Goal: Task Accomplishment & Management: Use online tool/utility

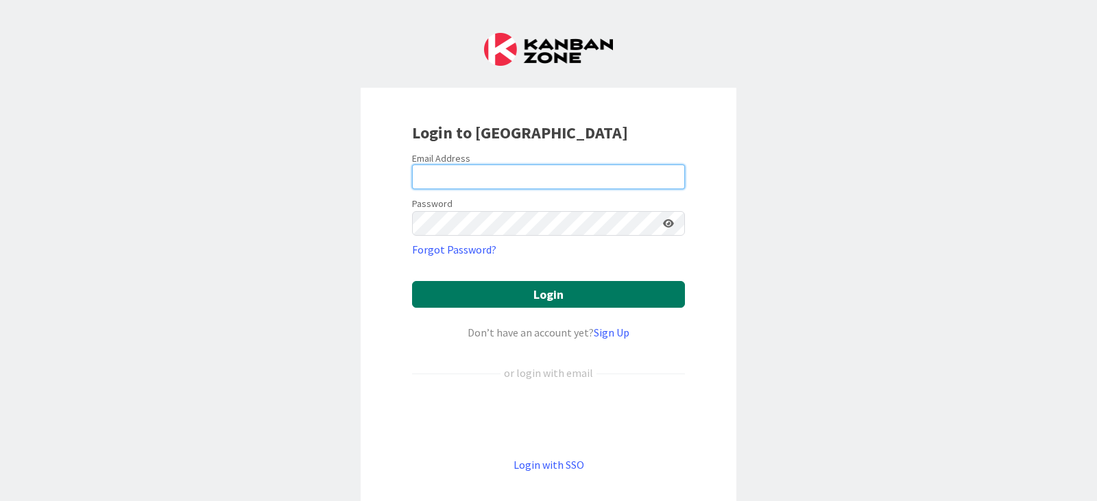
type input "[PERSON_NAME][EMAIL_ADDRESS][PERSON_NAME][DOMAIN_NAME]"
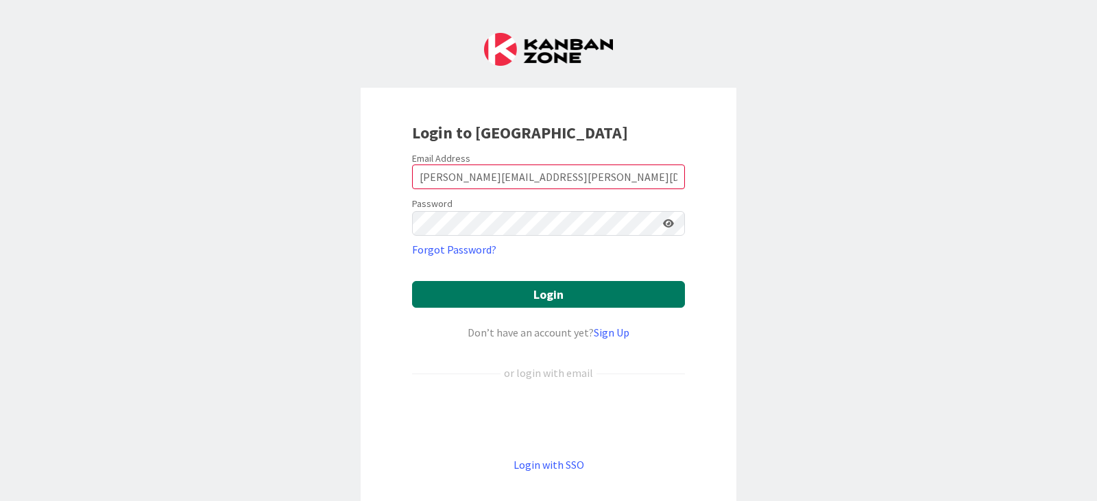
click at [533, 295] on button "Login" at bounding box center [548, 294] width 273 height 27
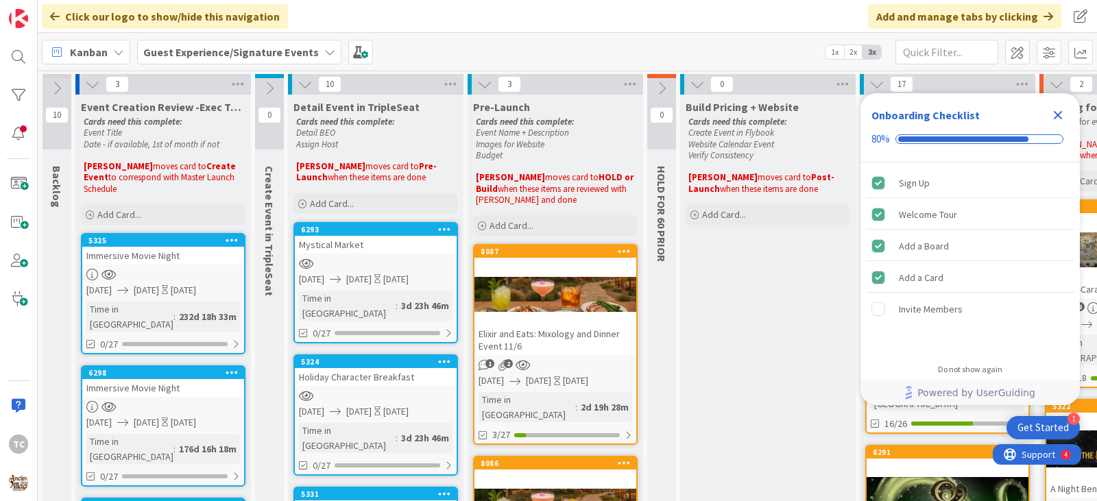
click at [227, 50] on b "Guest Experience/Signature Events" at bounding box center [231, 52] width 176 height 14
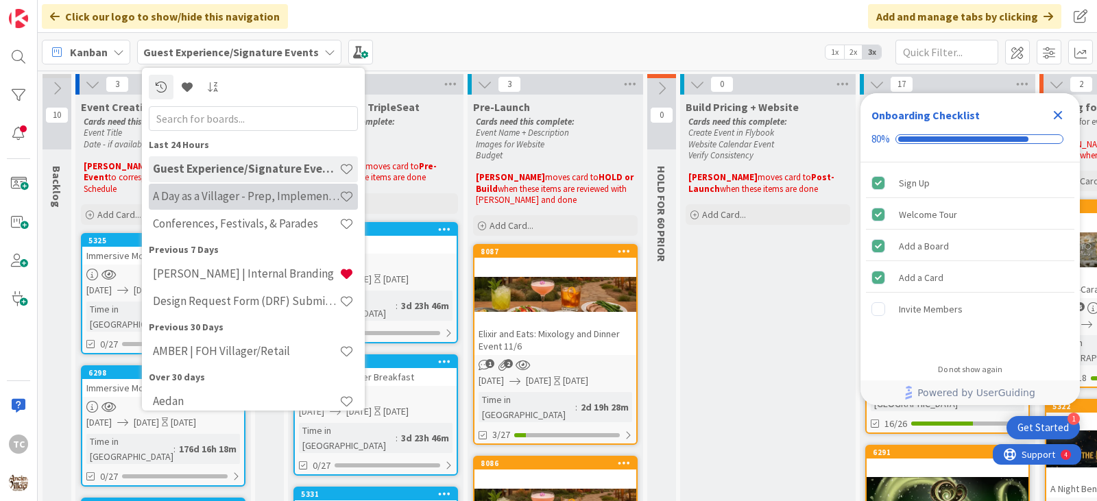
click at [192, 194] on h4 "A Day as a Villager - Prep, Implement and Execute" at bounding box center [246, 196] width 186 height 14
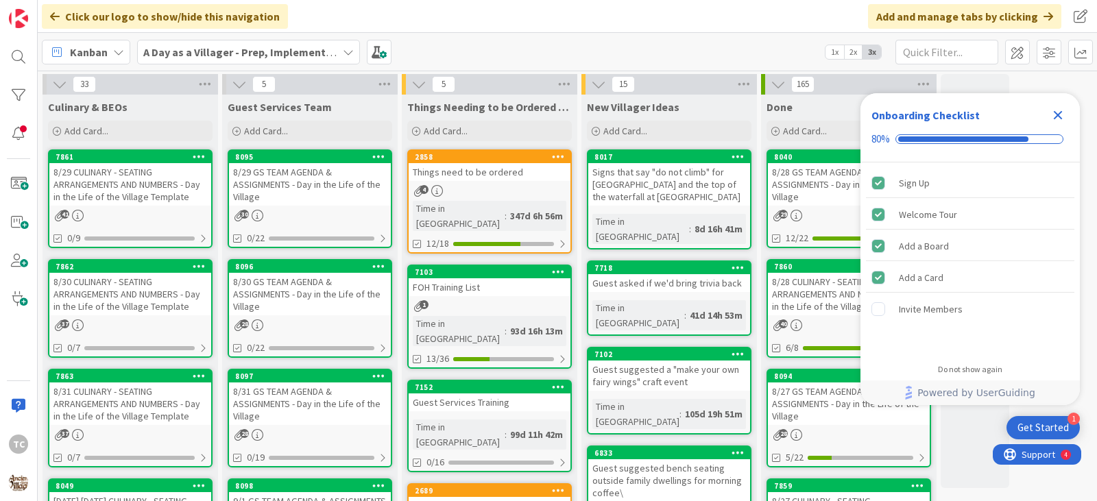
click at [108, 200] on div "8/29 CULINARY - SEATING ARRANGEMENTS AND NUMBERS - Day in the Life of the Villa…" at bounding box center [130, 184] width 162 height 43
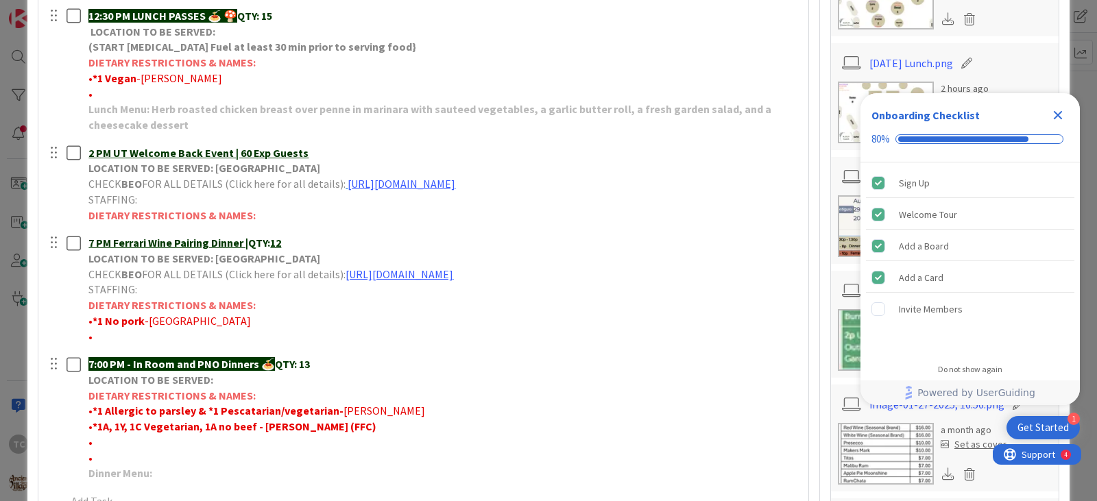
scroll to position [548, 0]
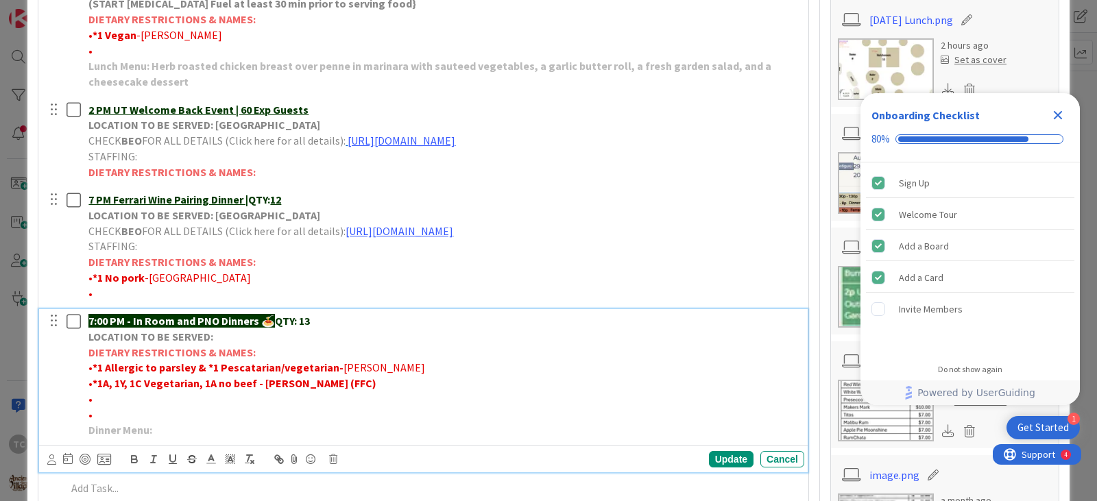
click at [104, 403] on p "•" at bounding box center [443, 399] width 710 height 16
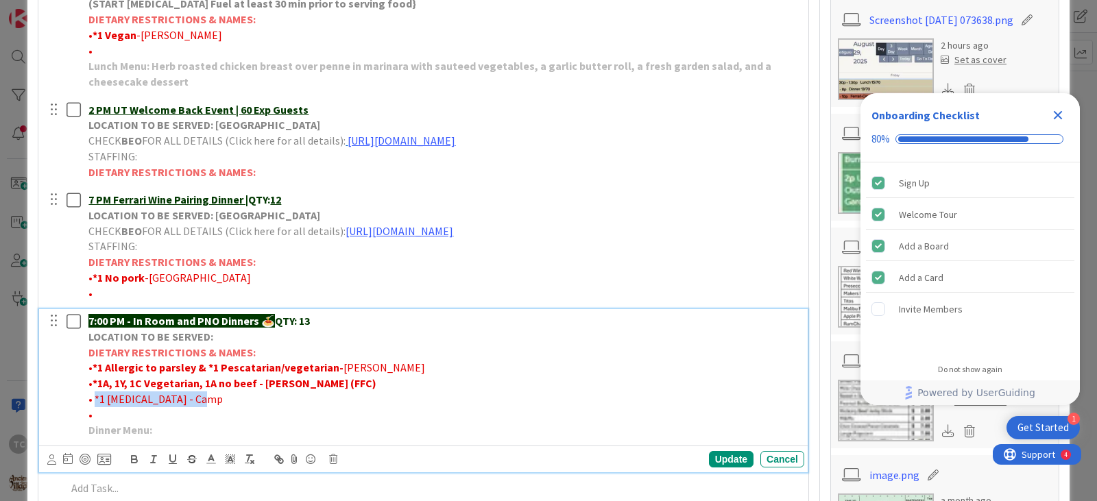
drag, startPoint x: 197, startPoint y: 400, endPoint x: 96, endPoint y: 403, distance: 100.8
click at [96, 403] on p "• *1 [MEDICAL_DATA] - Camp" at bounding box center [443, 399] width 710 height 16
click at [137, 459] on icon "button" at bounding box center [134, 459] width 12 height 12
click at [200, 399] on p "• *1 [MEDICAL_DATA] - Camp" at bounding box center [443, 399] width 710 height 16
drag, startPoint x: 197, startPoint y: 400, endPoint x: 167, endPoint y: 402, distance: 30.9
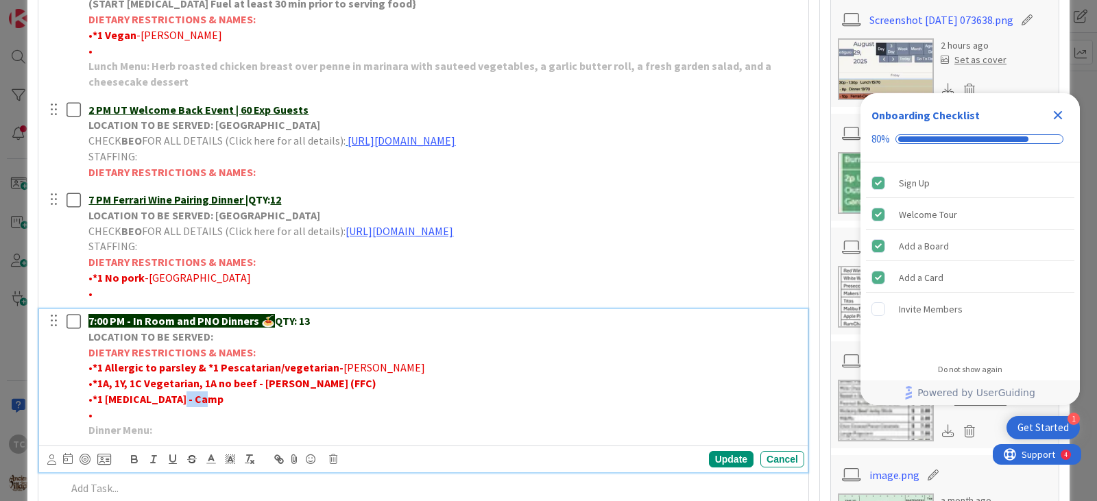
click at [167, 402] on strong "*1 [MEDICAL_DATA] - Camp" at bounding box center [158, 399] width 131 height 14
drag, startPoint x: 318, startPoint y: 384, endPoint x: 264, endPoint y: 389, distance: 54.4
click at [264, 389] on p "• *1A, 1Y, 1C Vegetarian, 1A no beef - [PERSON_NAME] (FFC)" at bounding box center [443, 384] width 710 height 16
click at [135, 465] on icon "button" at bounding box center [134, 459] width 12 height 12
drag, startPoint x: 198, startPoint y: 400, endPoint x: 169, endPoint y: 402, distance: 29.6
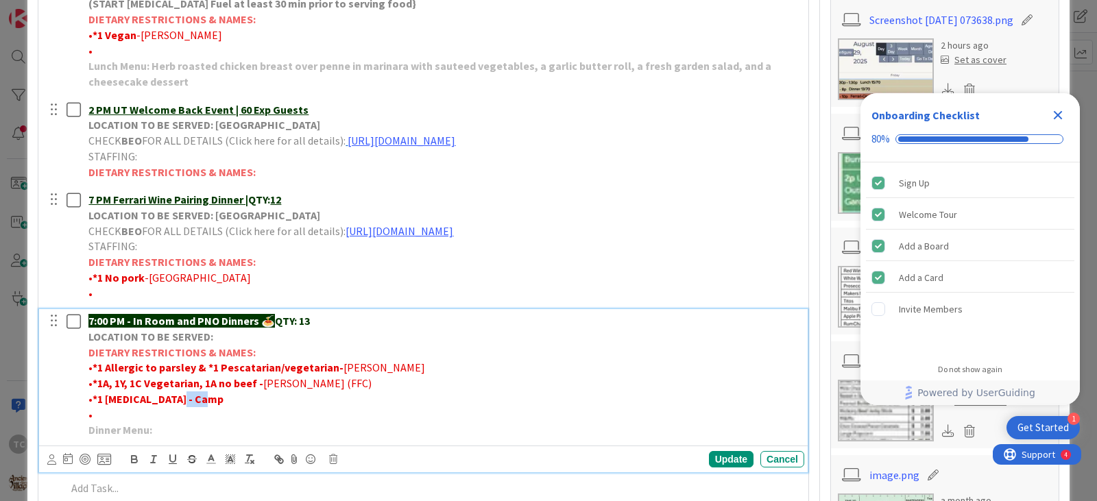
click at [169, 402] on p "• *1 [MEDICAL_DATA] - Camp" at bounding box center [443, 399] width 710 height 16
click at [134, 462] on icon "button" at bounding box center [134, 459] width 12 height 12
click at [319, 404] on p "• *1 [MEDICAL_DATA] - Camp" at bounding box center [443, 399] width 710 height 16
click at [295, 391] on p "• *1A, 1Y, 1C Vegetarian, 1A no beef - [PERSON_NAME] (FFC)" at bounding box center [443, 384] width 710 height 16
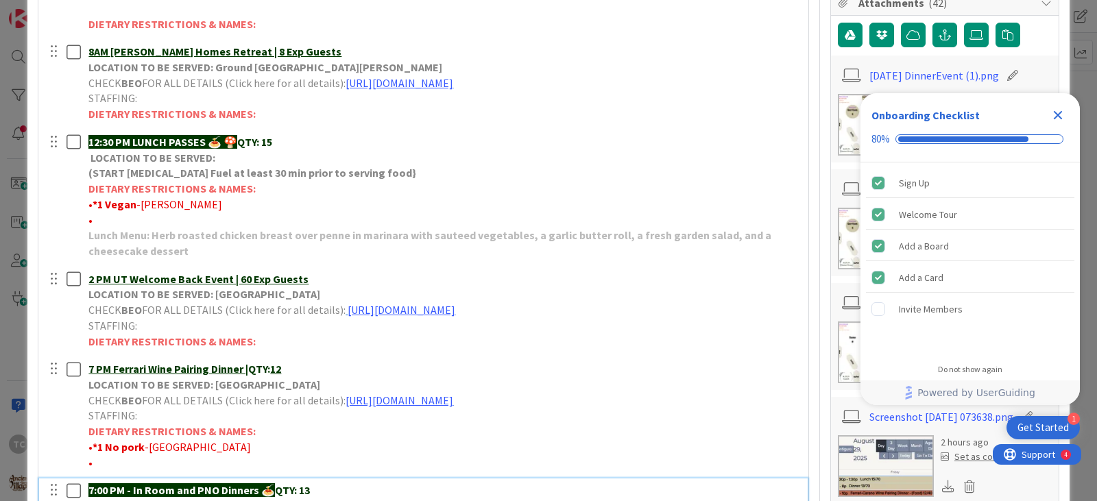
scroll to position [343, 0]
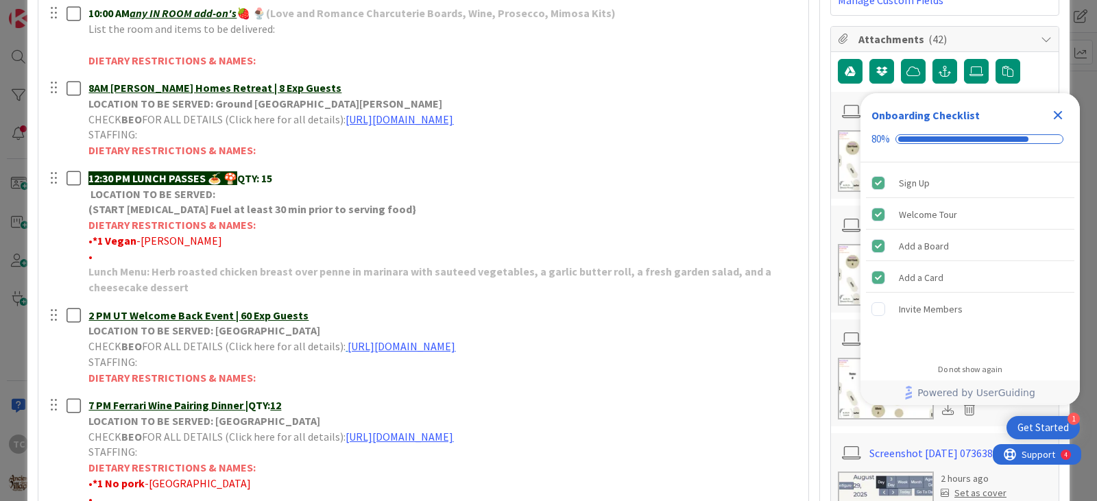
click at [1061, 112] on icon "Close Checklist" at bounding box center [1058, 115] width 9 height 9
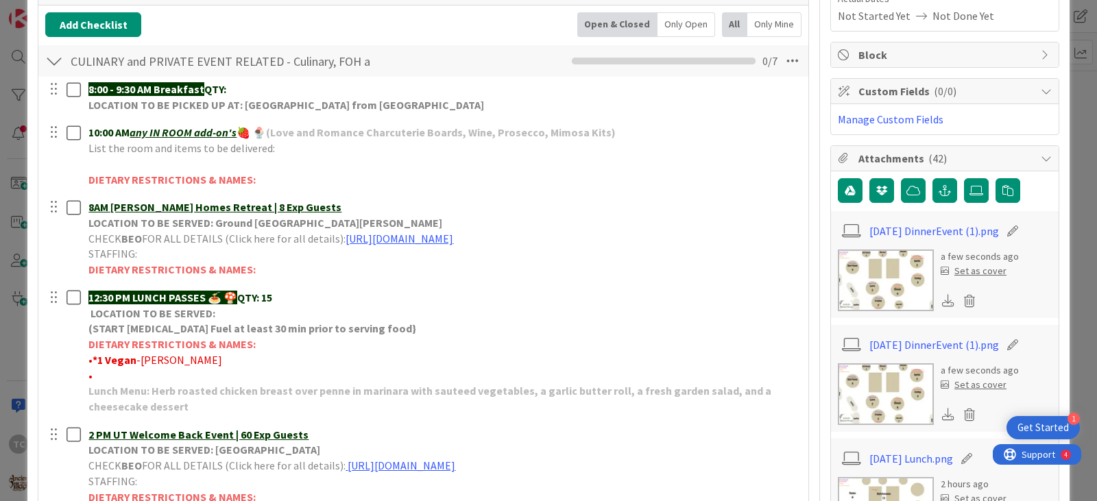
scroll to position [0, 0]
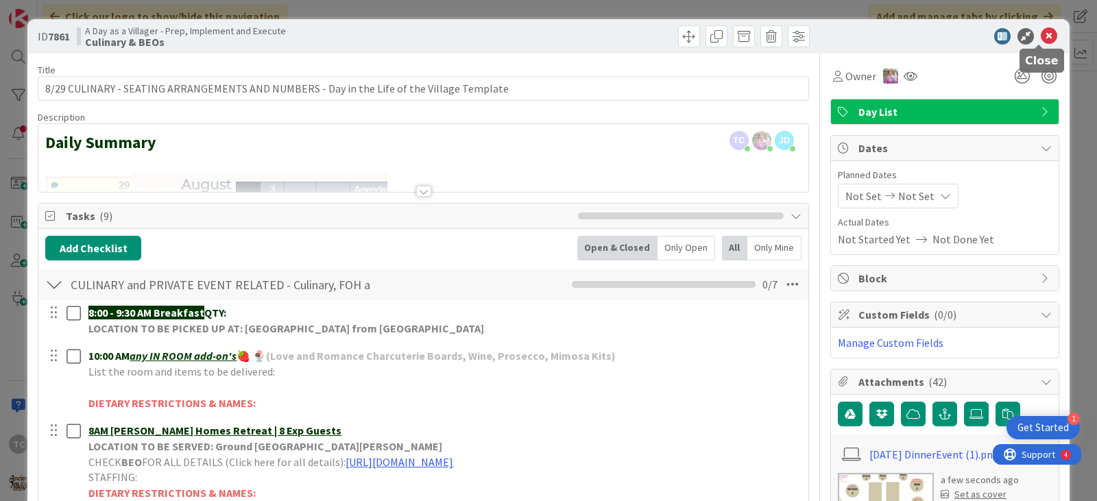
click at [1041, 33] on icon at bounding box center [1049, 36] width 16 height 16
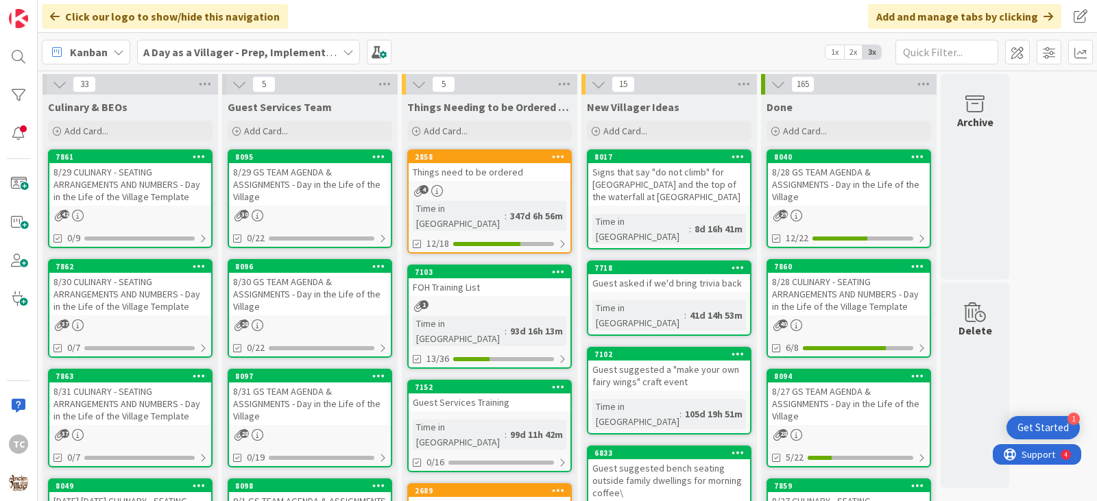
click at [235, 48] on b "A Day as a Villager - Prep, Implement and Execute" at bounding box center [265, 52] width 245 height 14
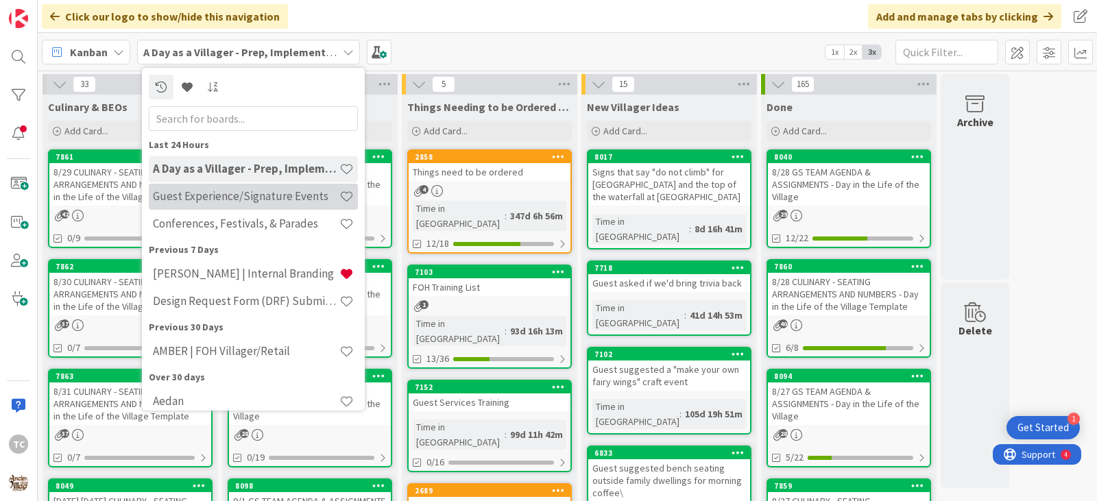
click at [190, 195] on h4 "Guest Experience/Signature Events" at bounding box center [246, 196] width 186 height 14
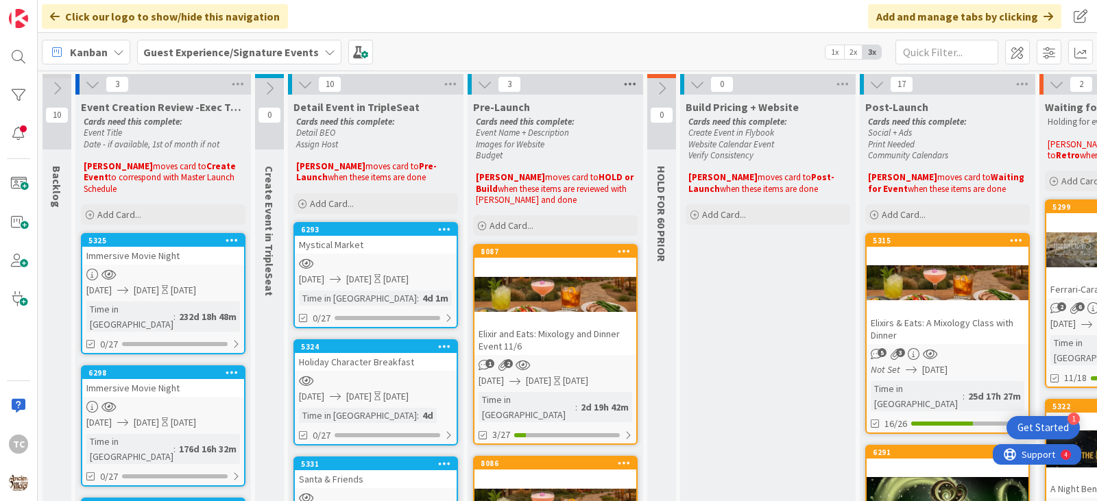
click at [631, 80] on icon at bounding box center [630, 84] width 18 height 21
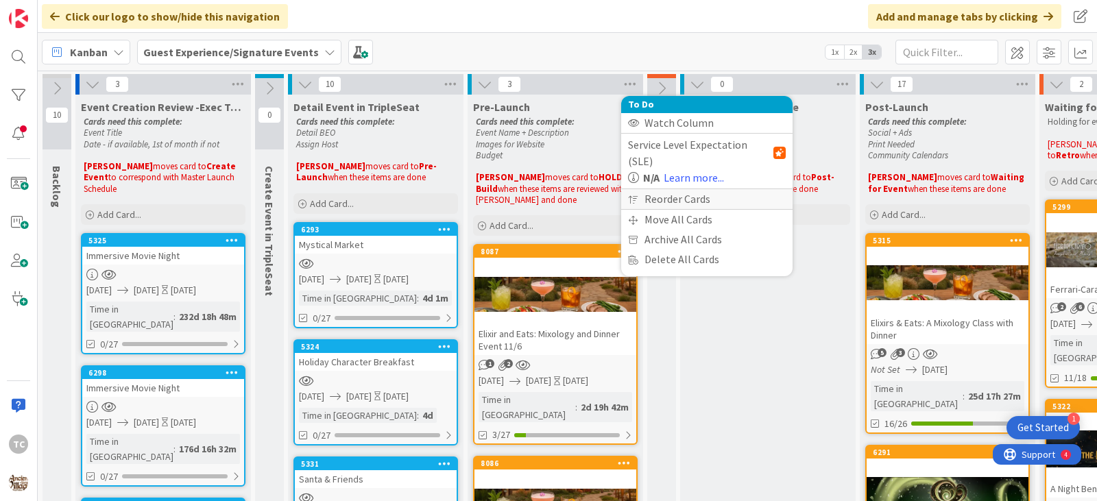
click at [665, 189] on div "Reorder Cards" at bounding box center [706, 199] width 171 height 20
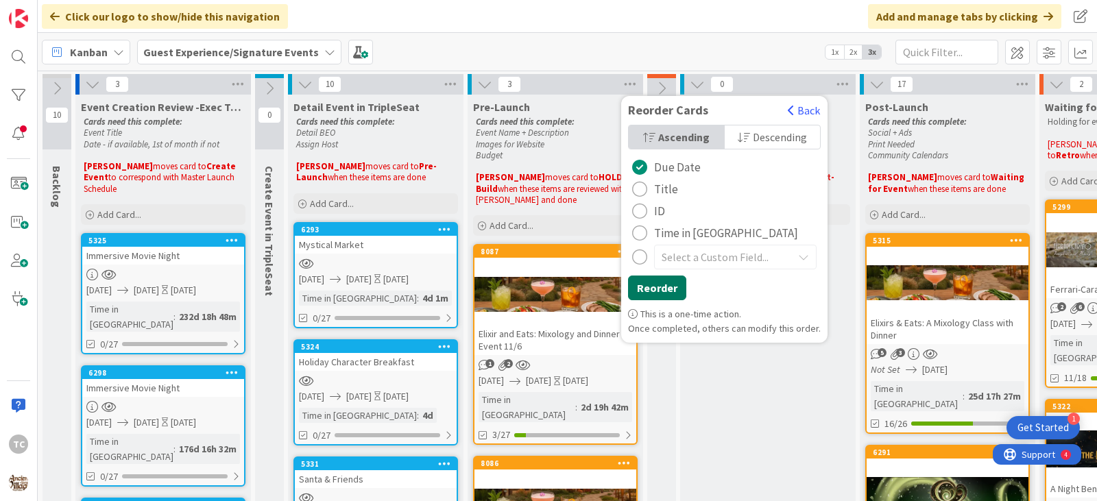
click at [650, 287] on button "Reorder" at bounding box center [657, 288] width 58 height 25
